Goal: Register for event/course

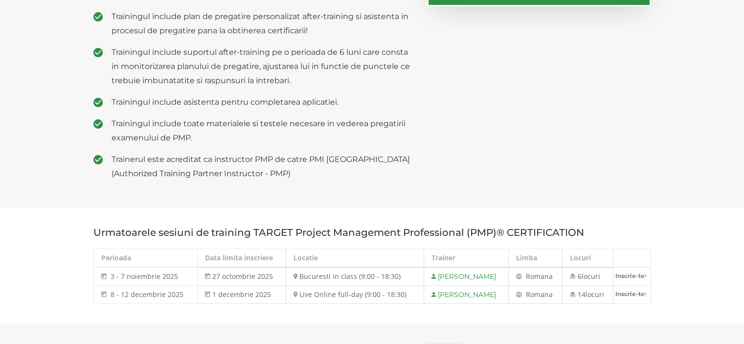
scroll to position [391, 0]
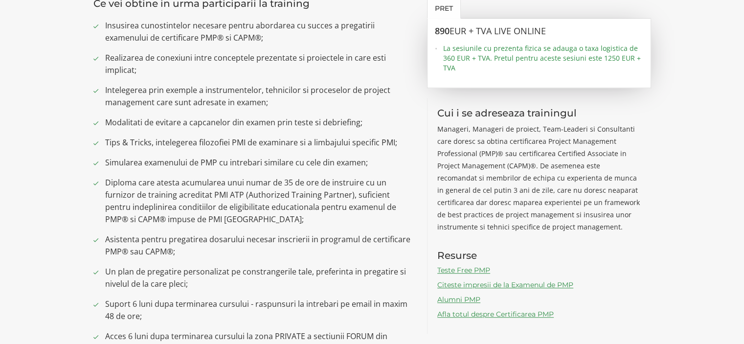
scroll to position [782, 0]
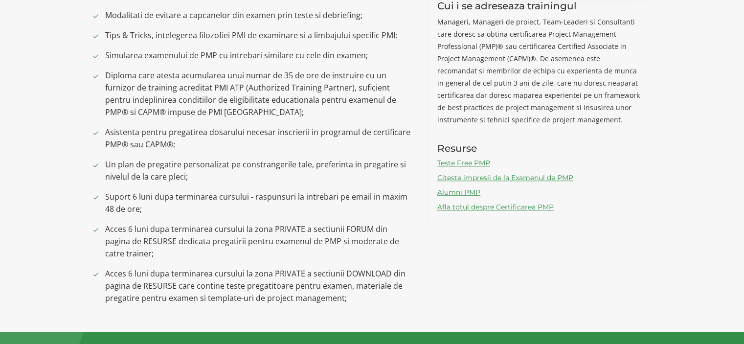
click at [483, 207] on link "Afla totul despre Certificarea PMP" at bounding box center [495, 206] width 116 height 9
click at [462, 209] on link "Afla totul despre Certificarea PMP" at bounding box center [495, 206] width 116 height 9
click at [467, 160] on link "Teste Free PMP" at bounding box center [463, 162] width 53 height 9
click at [455, 178] on link "Citeste impresii de la Examenul de PMP" at bounding box center [505, 177] width 136 height 9
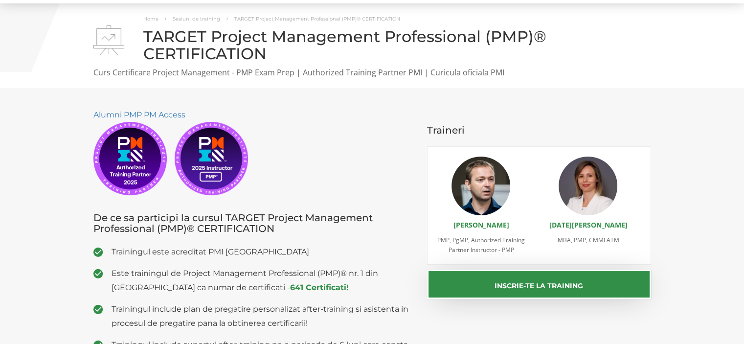
scroll to position [0, 0]
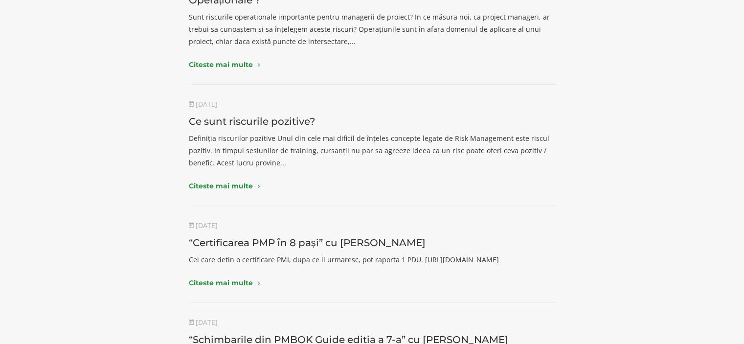
scroll to position [147, 0]
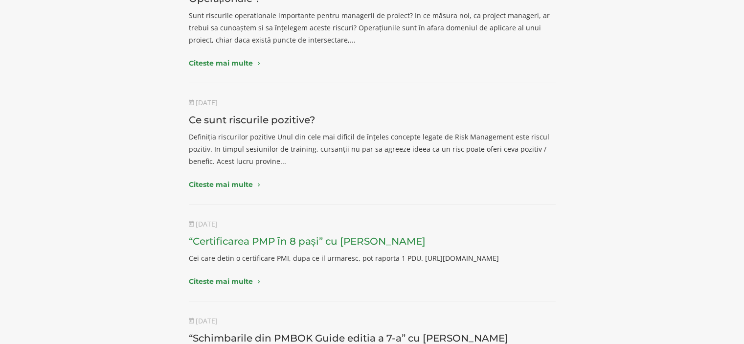
click at [383, 242] on link "“Certificarea PMP ȋn 8 pași” cu Narciss Popescu" at bounding box center [307, 241] width 237 height 12
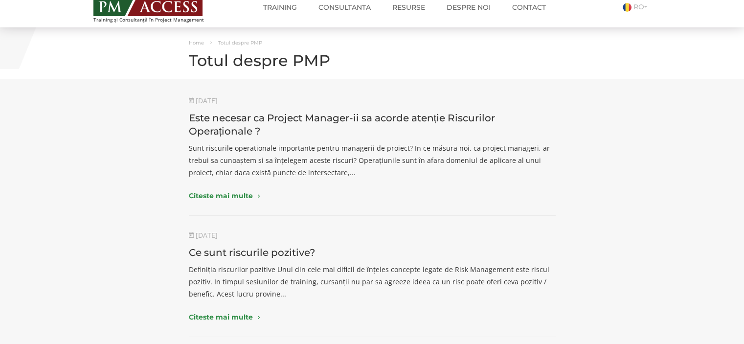
scroll to position [0, 0]
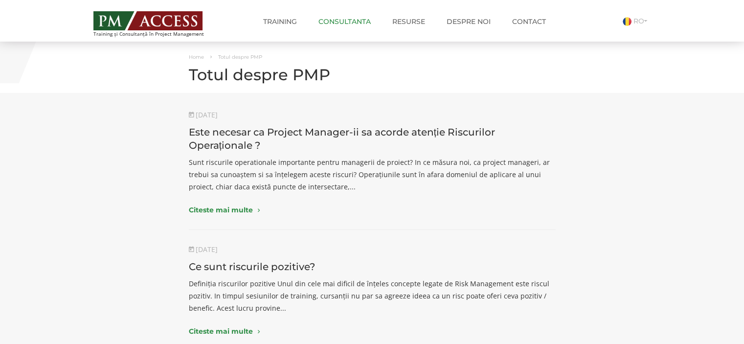
click at [332, 20] on link "Consultanta" at bounding box center [344, 22] width 67 height 20
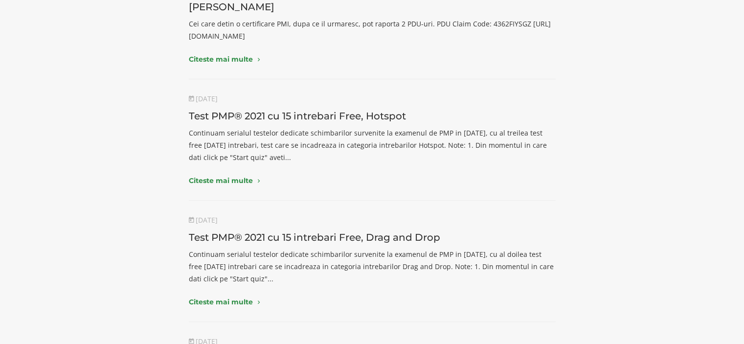
scroll to position [636, 0]
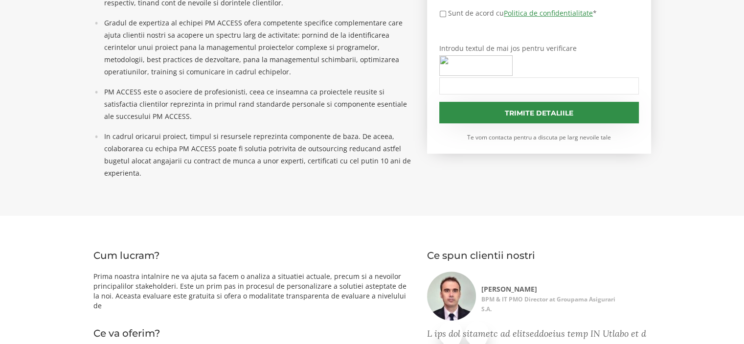
scroll to position [440, 0]
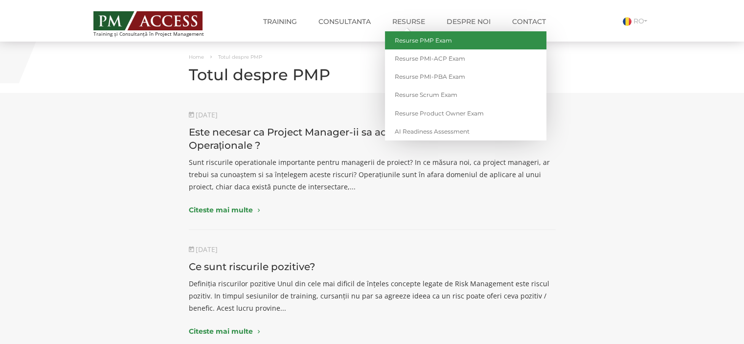
click at [423, 43] on link "Resurse PMP Exam" at bounding box center [465, 40] width 161 height 18
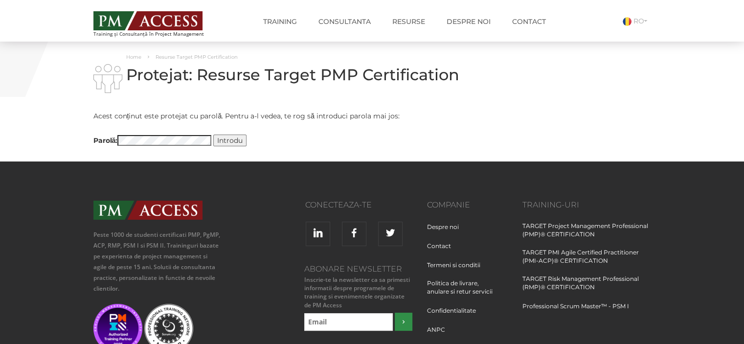
click at [156, 18] on img at bounding box center [147, 20] width 109 height 19
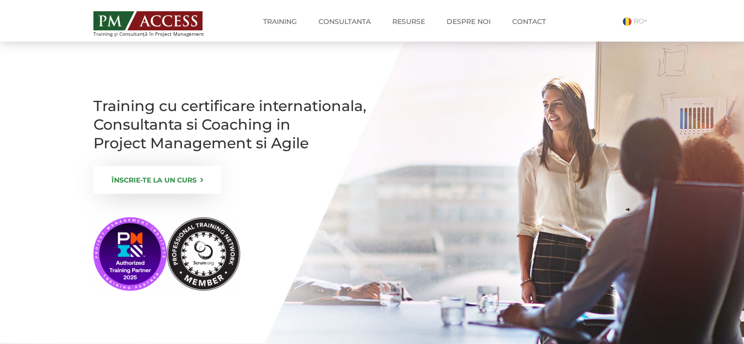
click at [157, 194] on link "ÎNSCRIE-TE LA UN CURS" at bounding box center [157, 180] width 128 height 28
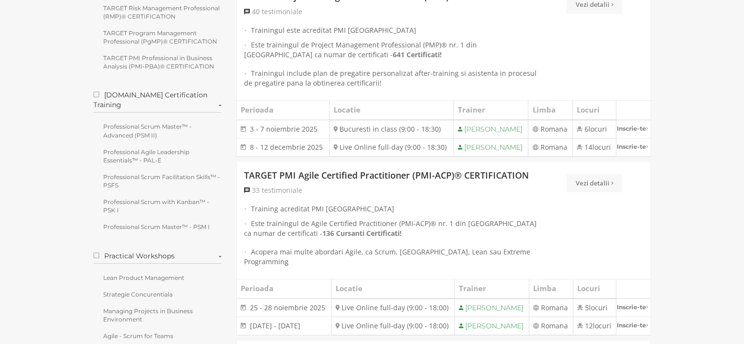
scroll to position [196, 0]
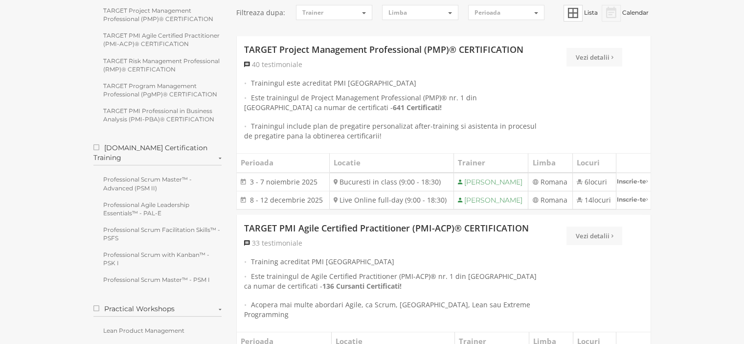
scroll to position [147, 0]
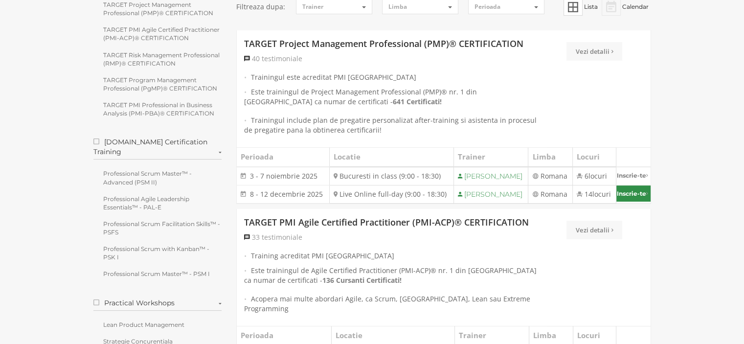
click at [628, 201] on link "Inscrie-te" at bounding box center [633, 193] width 34 height 16
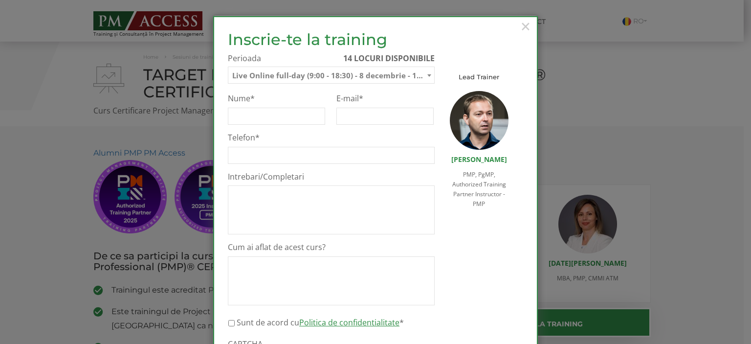
select select "Live Online full-day (9:00 - 18:30) - 8 decembrie - 12 decembrie 2025"
click at [524, 29] on span "×" at bounding box center [525, 26] width 13 height 27
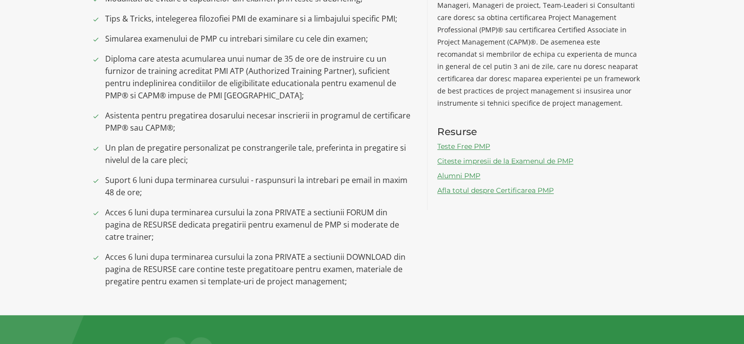
scroll to position [782, 0]
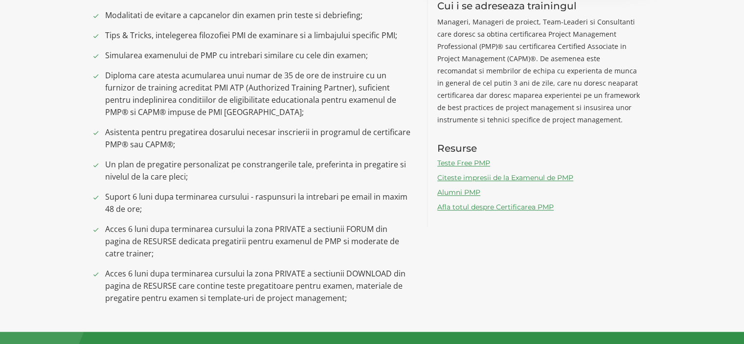
click at [489, 181] on link "Citeste impresii de la Examenul de PMP" at bounding box center [505, 177] width 136 height 9
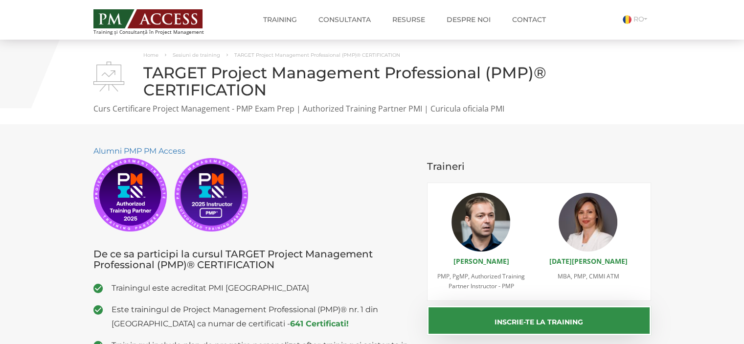
scroll to position [0, 0]
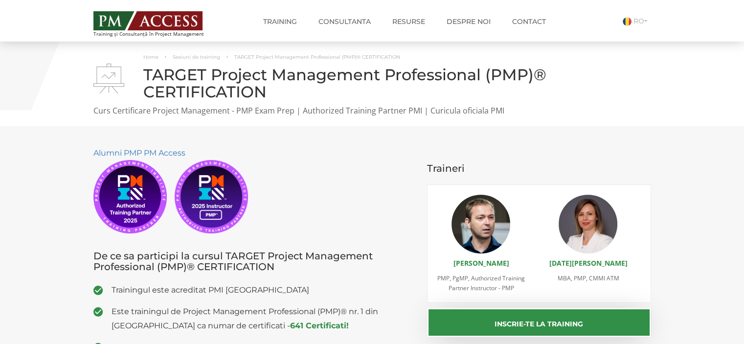
click at [133, 29] on img at bounding box center [147, 20] width 109 height 19
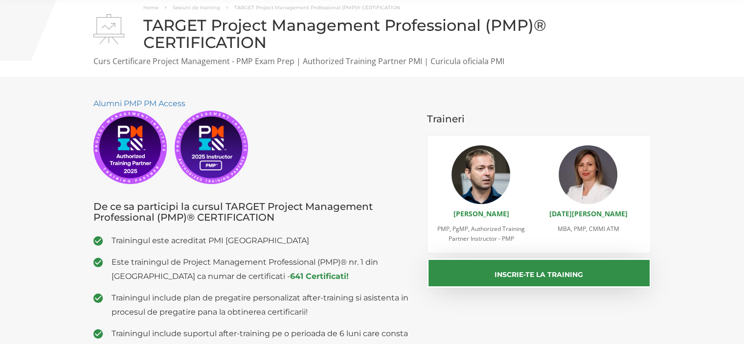
scroll to position [98, 0]
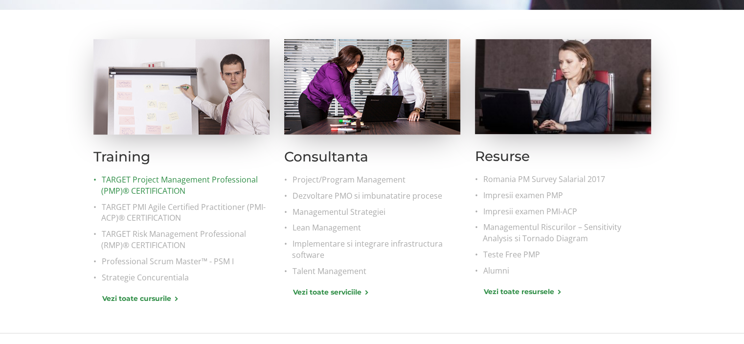
scroll to position [391, 0]
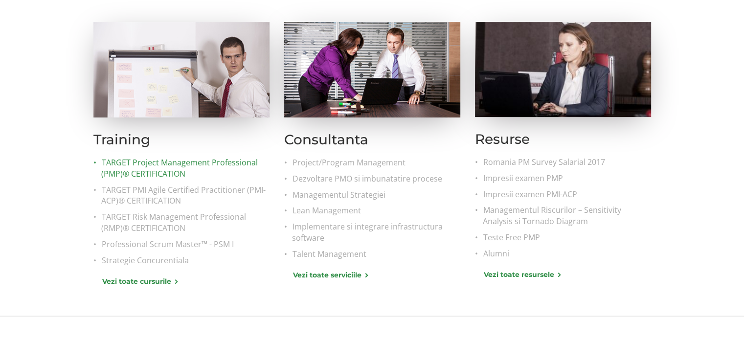
click at [153, 157] on link "TARGET Project Management Professional (PMP)® CERTIFICATION" at bounding box center [185, 168] width 168 height 22
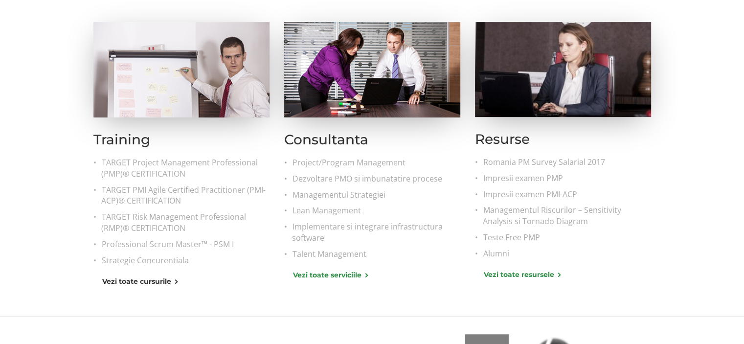
click at [138, 282] on link "Vezi toate cursurile" at bounding box center [139, 281] width 75 height 10
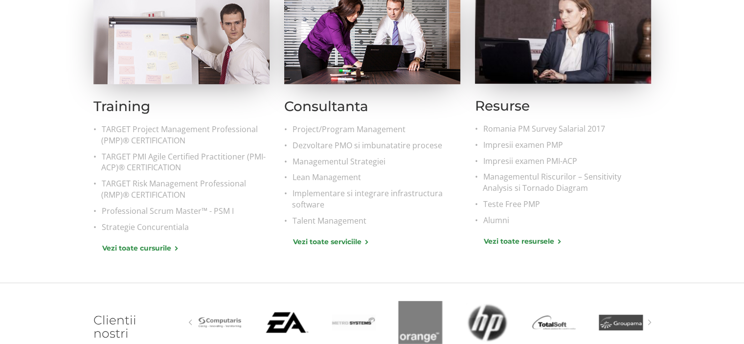
scroll to position [440, 0]
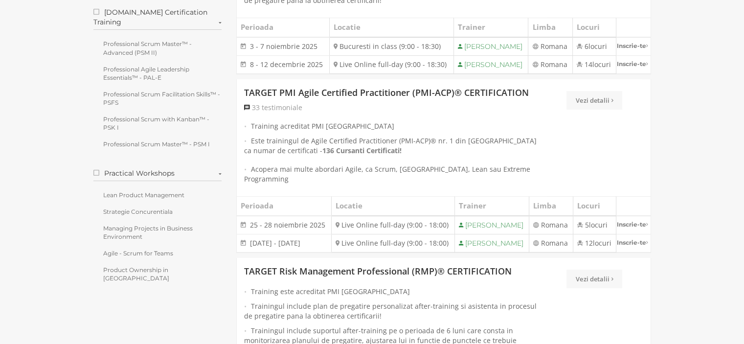
scroll to position [293, 0]
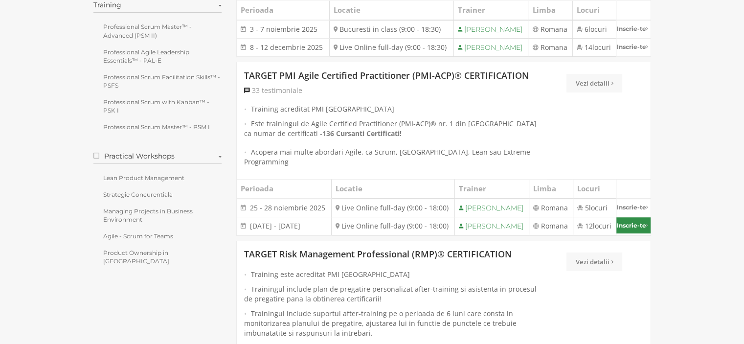
click at [632, 233] on link "Inscrie-te" at bounding box center [633, 225] width 34 height 16
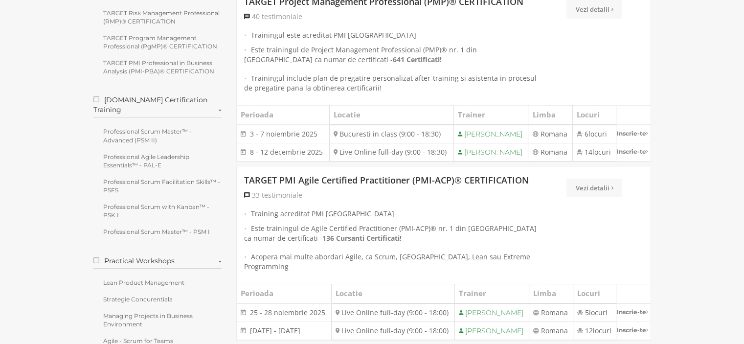
scroll to position [98, 0]
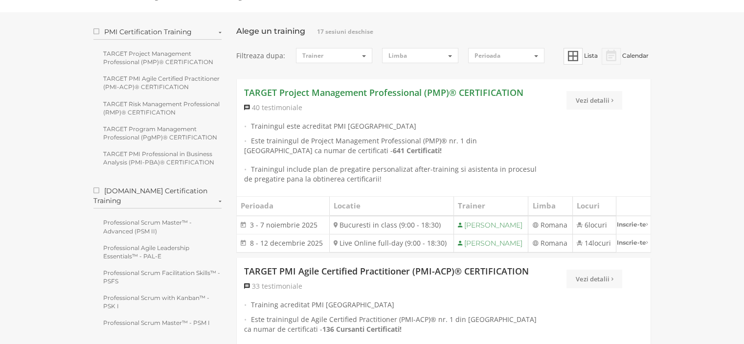
click at [302, 96] on link "TARGET Project Management Professional (PMP)® CERTIFICATION" at bounding box center [383, 93] width 279 height 13
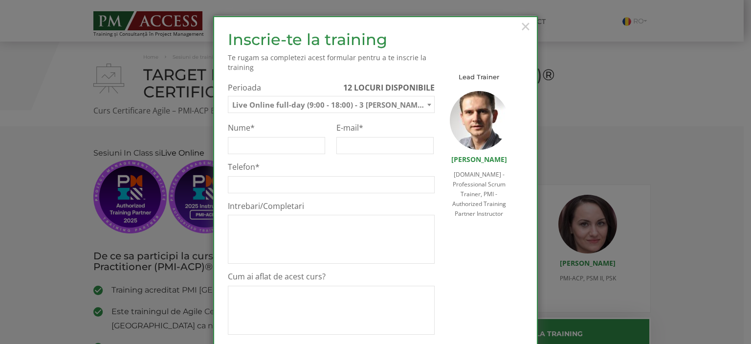
select select "Live Online full-day (9:00 - 18:00) - 3 [PERSON_NAME] - 6 [PERSON_NAME] 2026"
click at [418, 109] on span "Live Online full-day (9:00 - 18:00) - 3 [PERSON_NAME] - 6 [PERSON_NAME] 2026" at bounding box center [331, 104] width 206 height 17
click at [520, 27] on span "×" at bounding box center [525, 26] width 13 height 27
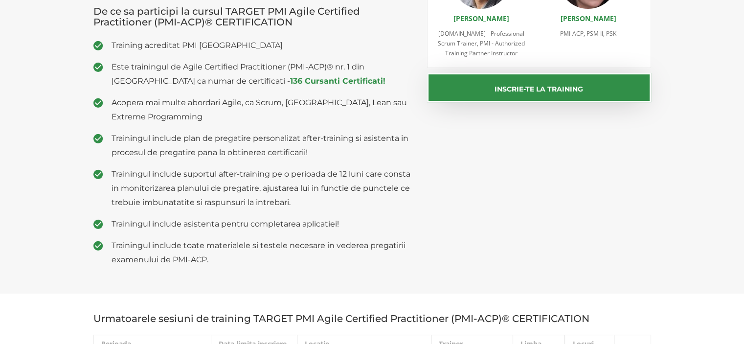
scroll to position [196, 0]
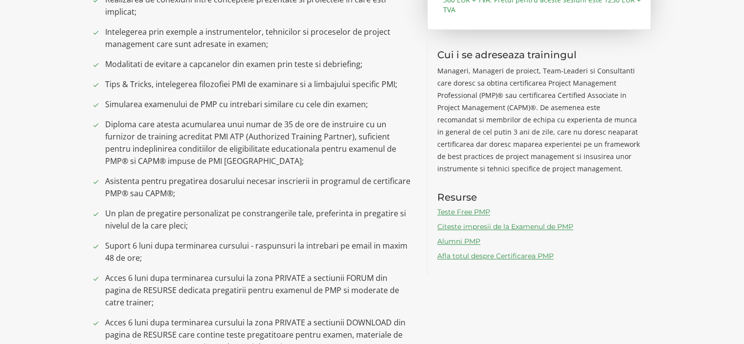
scroll to position [782, 0]
